Goal: Book appointment/travel/reservation

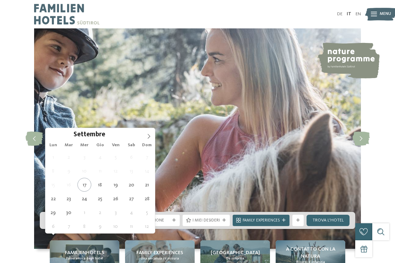
click at [146, 139] on span at bounding box center [149, 134] width 12 height 12
click at [150, 139] on icon at bounding box center [148, 136] width 5 height 5
click at [153, 137] on span at bounding box center [149, 134] width 12 height 12
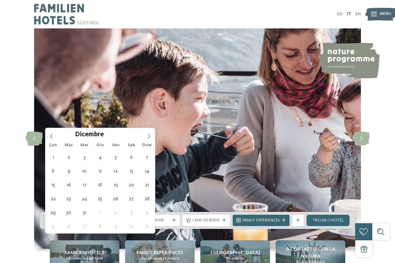
type div "[DATE]"
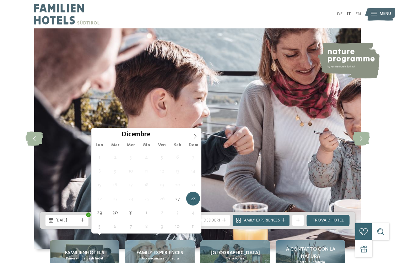
type div "[DATE]"
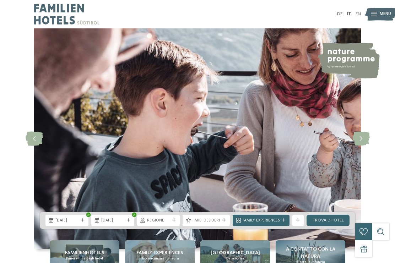
click at [160, 224] on span "Regione" at bounding box center [158, 221] width 23 height 6
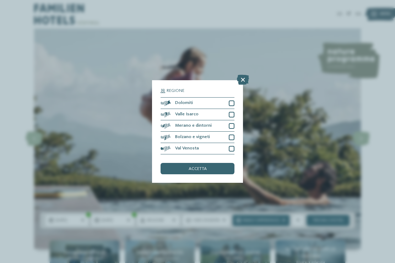
click at [231, 100] on div at bounding box center [231, 103] width 6 height 6
click at [233, 109] on div "Valle Isarco" at bounding box center [197, 114] width 74 height 11
click at [231, 120] on div "Merano e dintorni" at bounding box center [197, 125] width 74 height 11
click at [232, 134] on div at bounding box center [231, 137] width 6 height 6
click at [230, 146] on div at bounding box center [231, 149] width 6 height 6
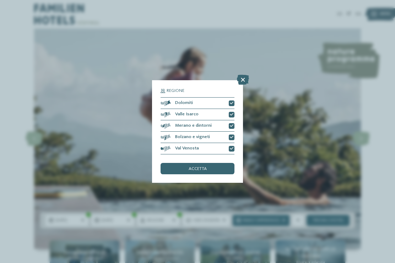
click at [219, 163] on div "accetta" at bounding box center [197, 168] width 74 height 11
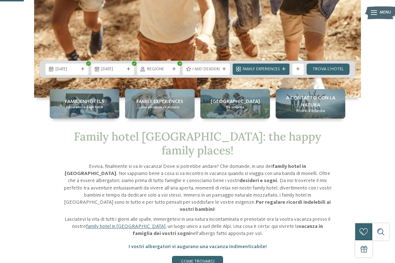
scroll to position [151, 0]
click at [277, 73] on span "Family Experiences" at bounding box center [260, 70] width 37 height 6
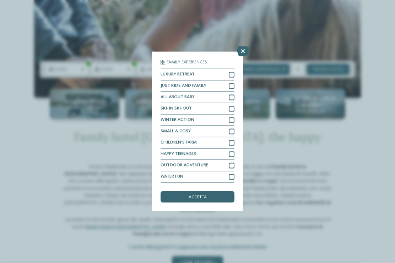
scroll to position [151, 0]
click at [393, 82] on div "Family Experiences LUXURY RETREAT JUST KIDS AND FAMILY" at bounding box center [197, 131] width 395 height 263
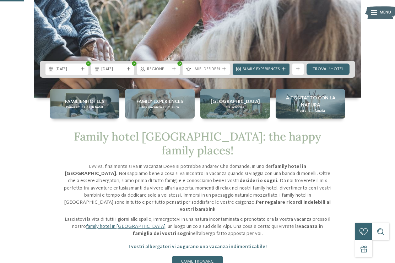
click at [334, 75] on link "trova l’hotel" at bounding box center [327, 69] width 43 height 11
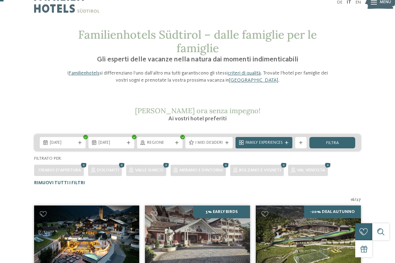
scroll to position [11, 0]
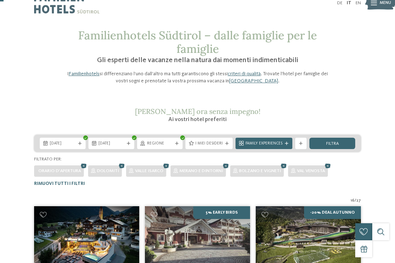
click at [300, 144] on icon at bounding box center [301, 144] width 4 height 4
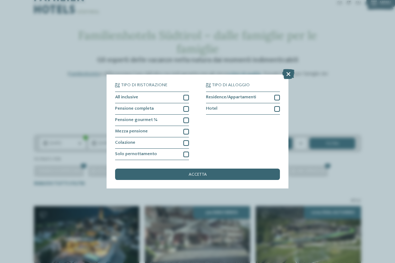
click at [10, 108] on div "Tipo di ristorazione All inclusive Pensione completa" at bounding box center [197, 131] width 395 height 263
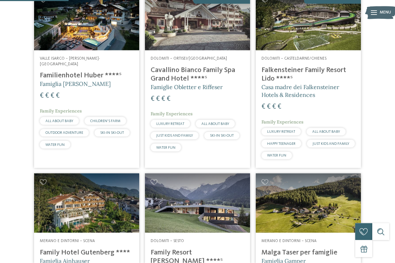
scroll to position [226, 0]
click at [48, 71] on h4 "Familienhotel Huber ****ˢ" at bounding box center [87, 75] width 94 height 9
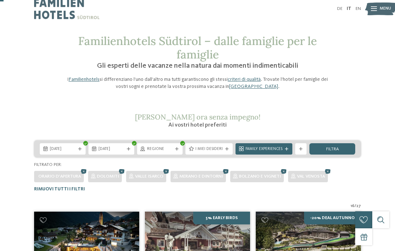
scroll to position [0, 0]
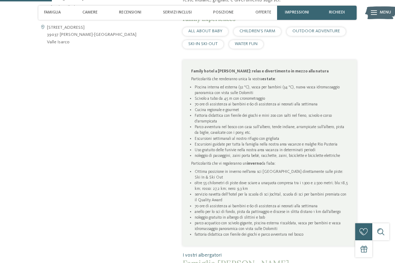
scroll to position [258, 0]
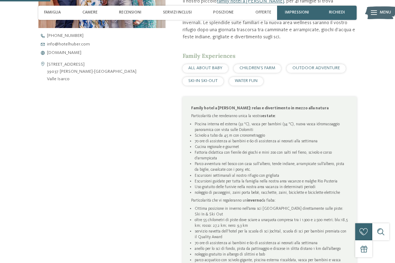
click at [68, 55] on span "www.hotelhuber.com" at bounding box center [64, 53] width 34 height 5
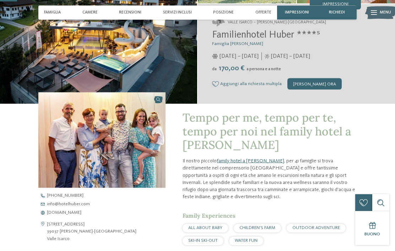
scroll to position [74, 0]
